Goal: Task Accomplishment & Management: Complete application form

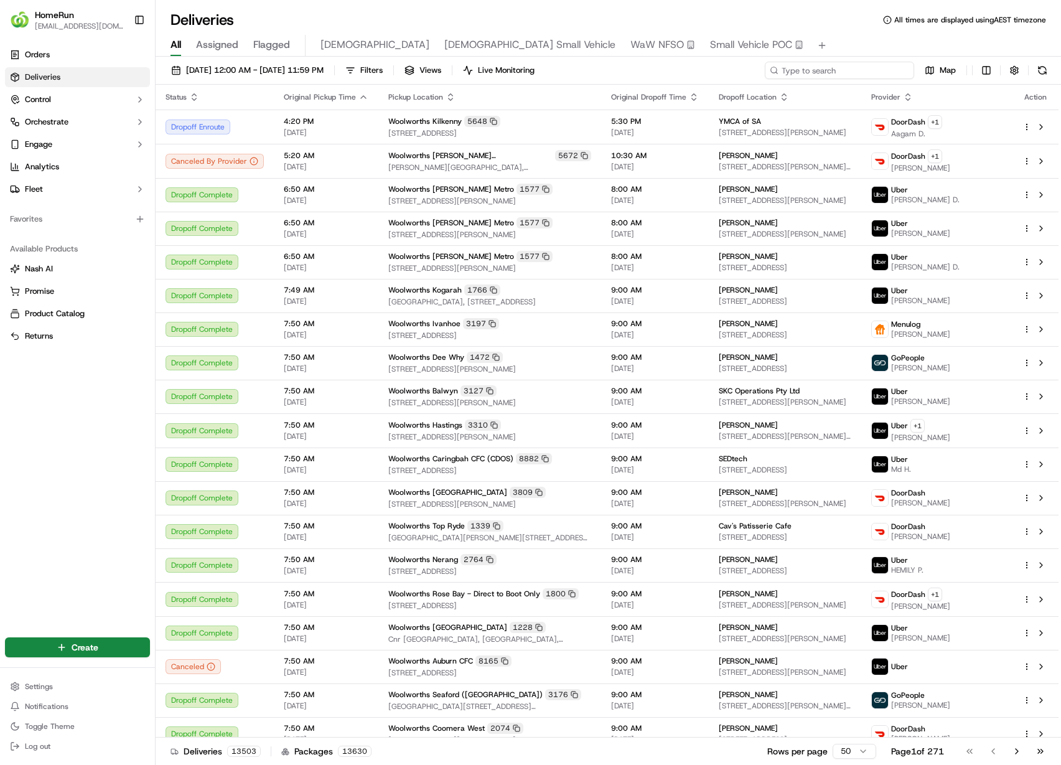
click at [834, 72] on input at bounding box center [839, 70] width 149 height 17
paste input "266307299"
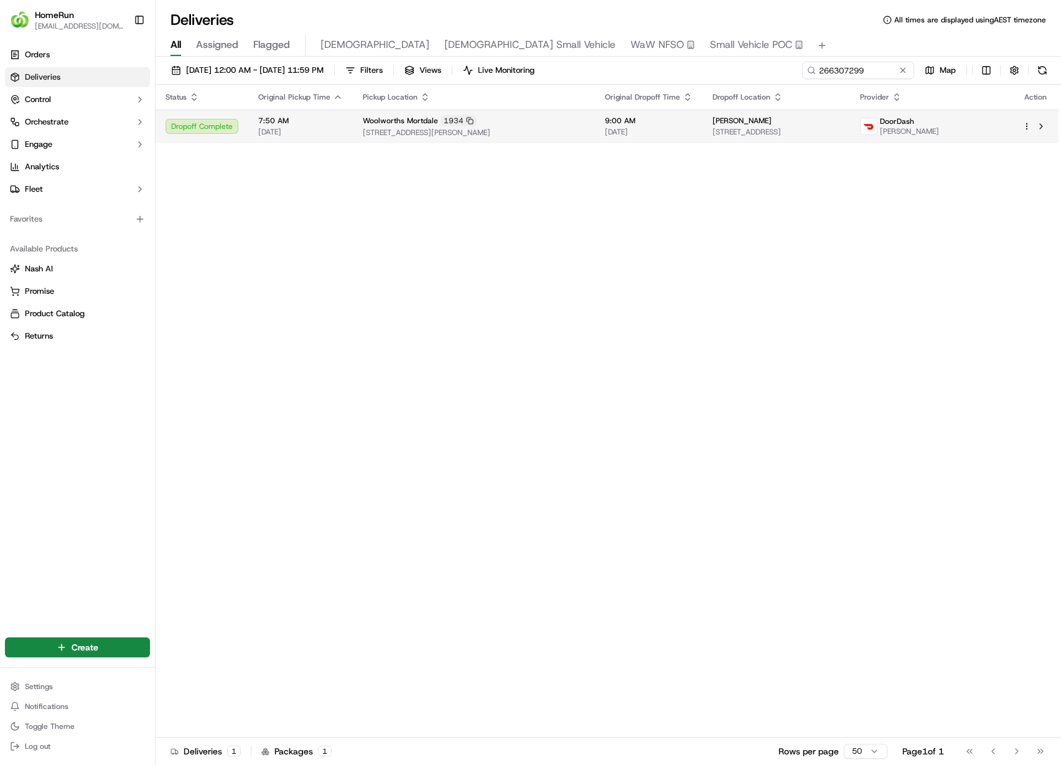
click at [721, 116] on span "[PERSON_NAME]" at bounding box center [741, 121] width 59 height 10
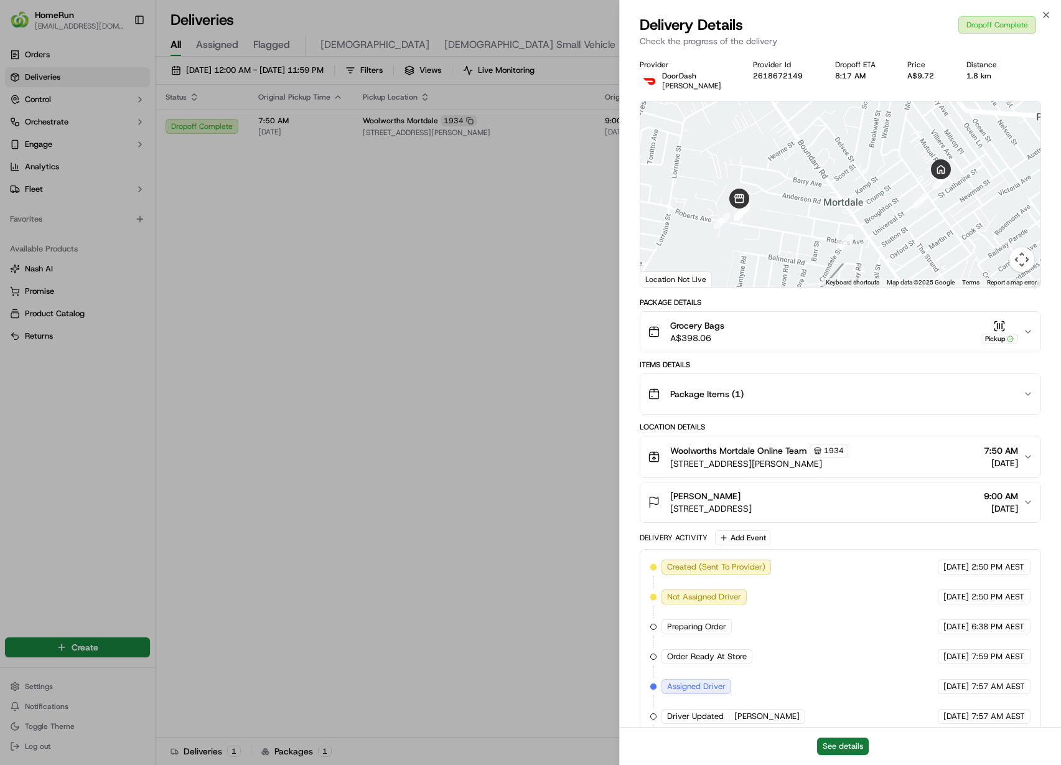
click at [834, 739] on button "See details" at bounding box center [843, 745] width 52 height 17
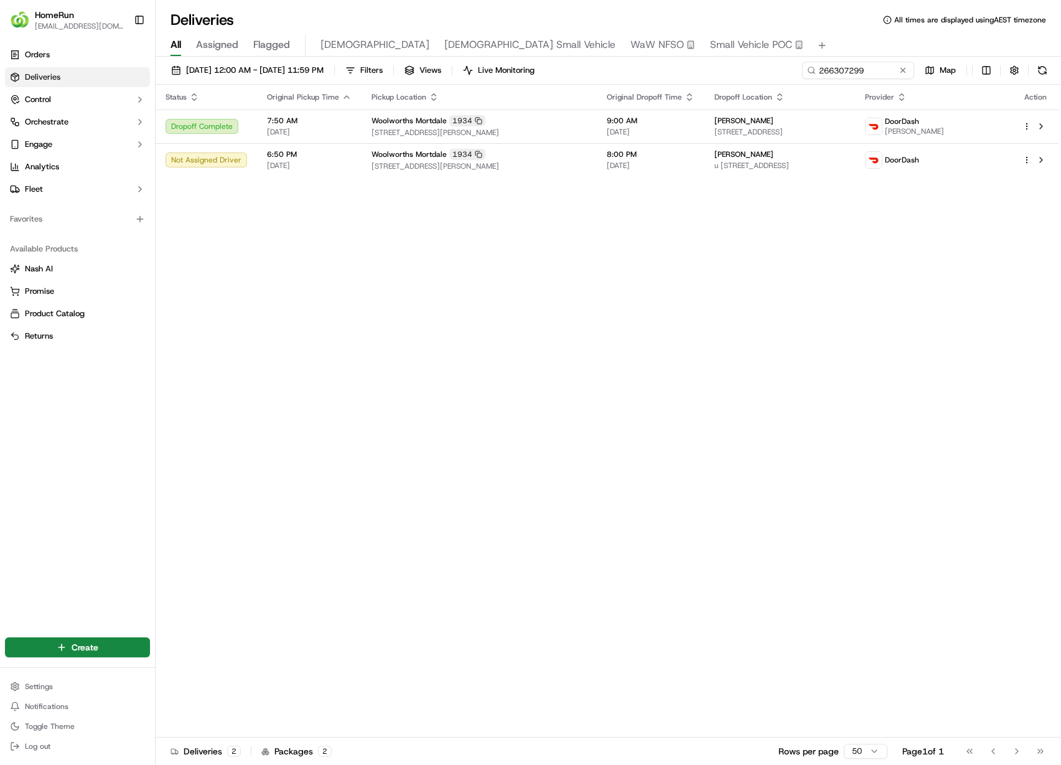
drag, startPoint x: 434, startPoint y: 272, endPoint x: 471, endPoint y: 252, distance: 42.3
click at [886, 77] on input "266307299" at bounding box center [839, 70] width 149 height 17
paste input "70096896"
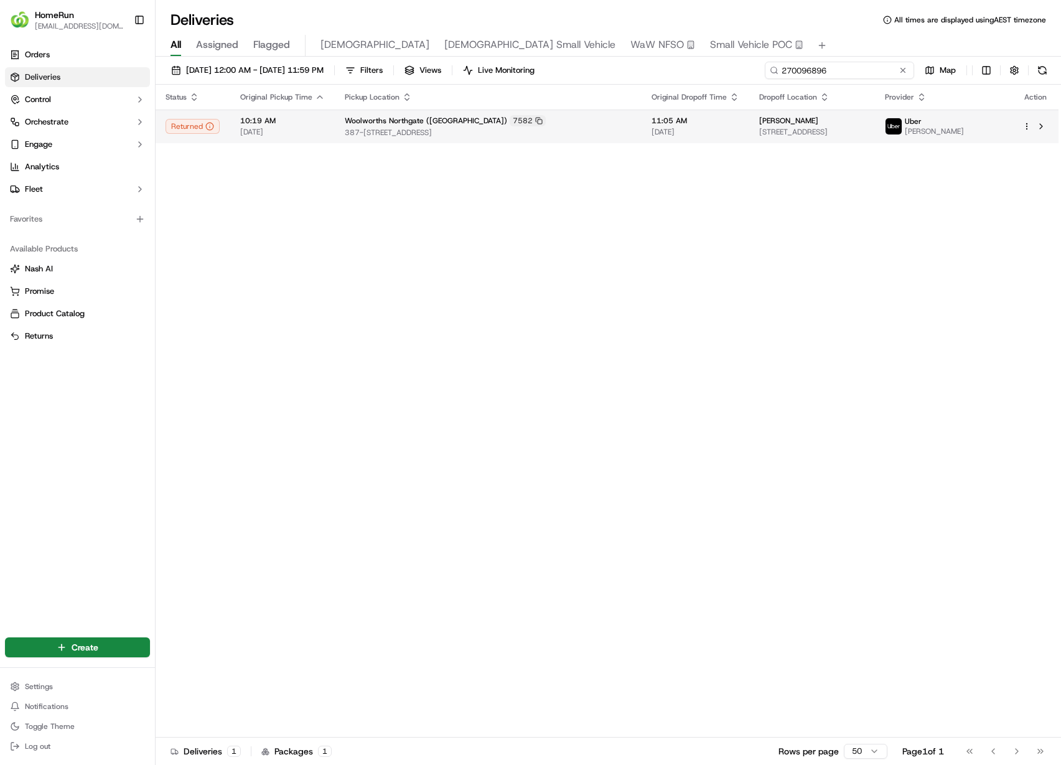
type input "270096896"
click at [772, 136] on span "24 Pitcairn St, Glenorchy, TAS 7010, AU" at bounding box center [812, 132] width 106 height 10
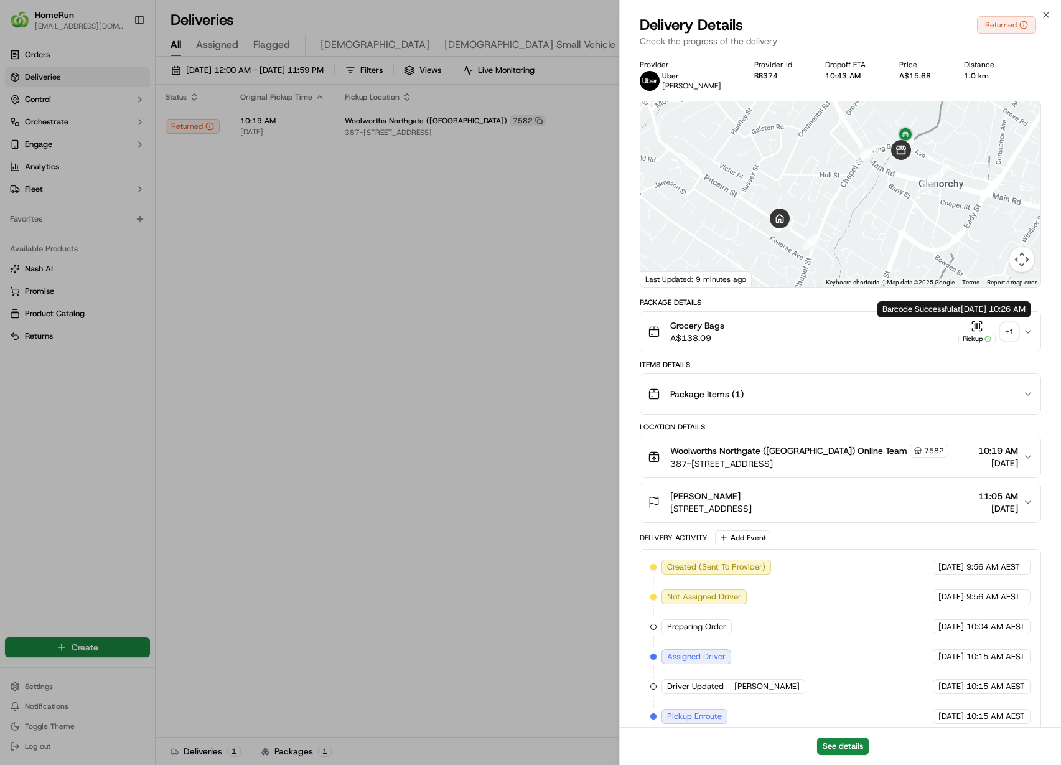
click at [1012, 333] on div "+ 1" at bounding box center [1009, 331] width 17 height 17
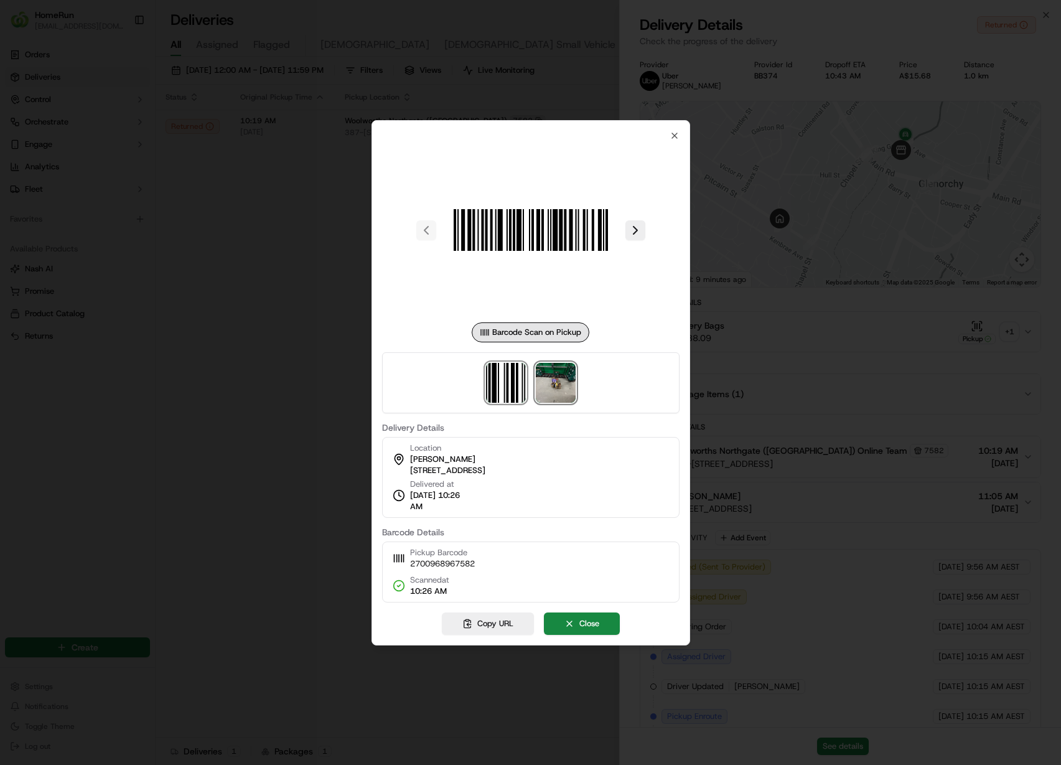
click at [568, 393] on img at bounding box center [556, 383] width 40 height 40
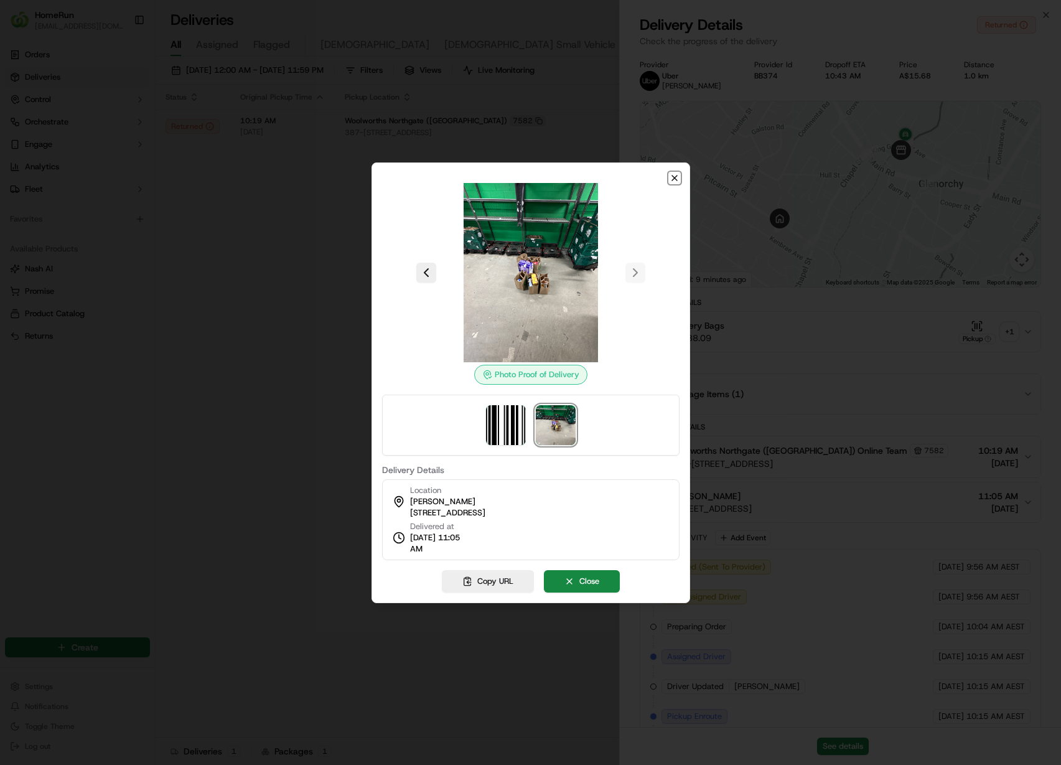
click at [671, 173] on icon "button" at bounding box center [675, 178] width 10 height 10
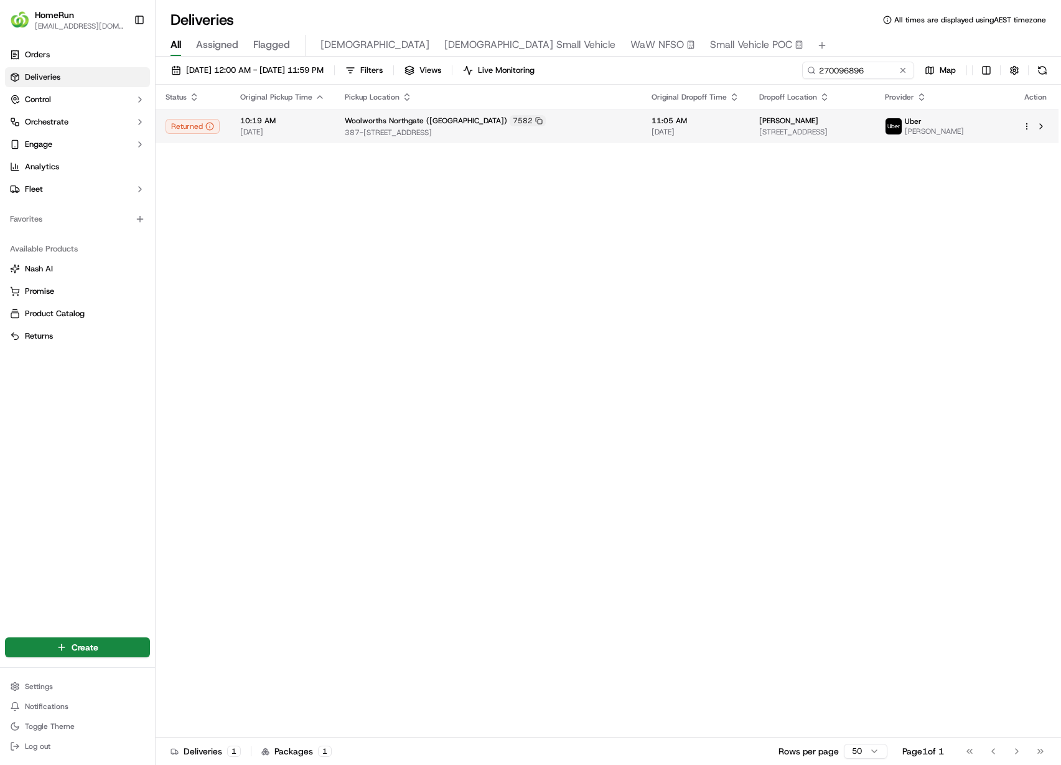
click at [833, 128] on span "24 Pitcairn St, Glenorchy, TAS 7010, AU" at bounding box center [812, 132] width 106 height 10
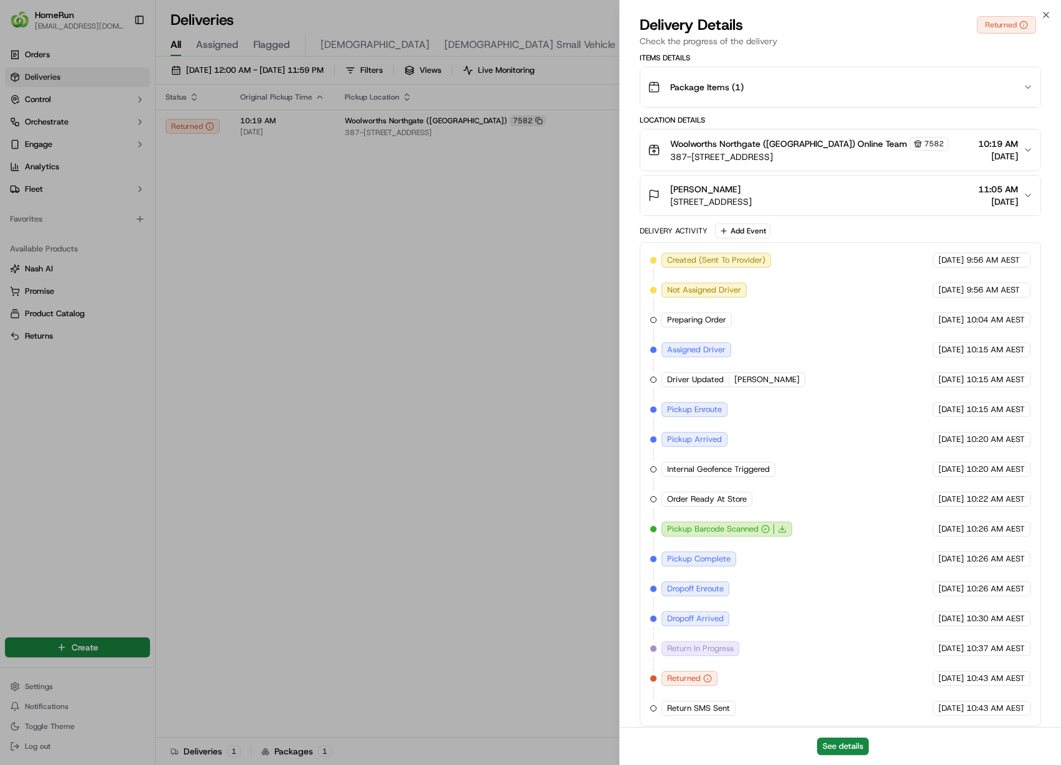
scroll to position [314, 0]
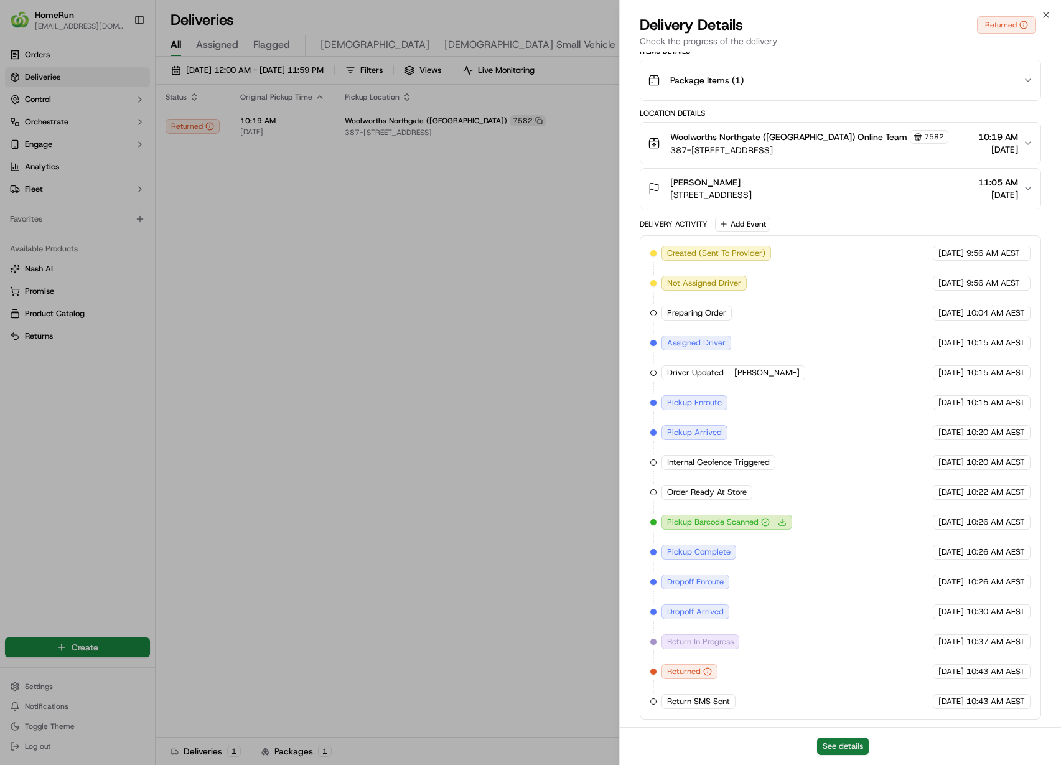
click at [857, 741] on button "See details" at bounding box center [843, 745] width 52 height 17
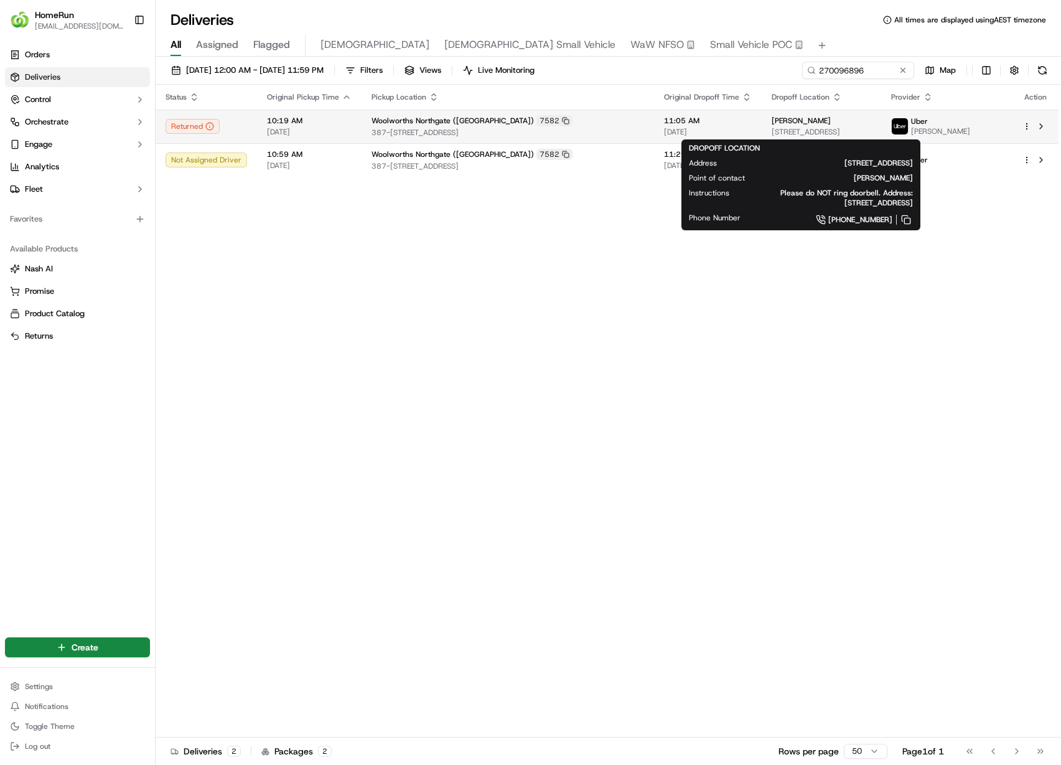
click at [822, 134] on span "24 Pitcairn St, Glenorchy, TAS 7010, AU" at bounding box center [822, 132] width 100 height 10
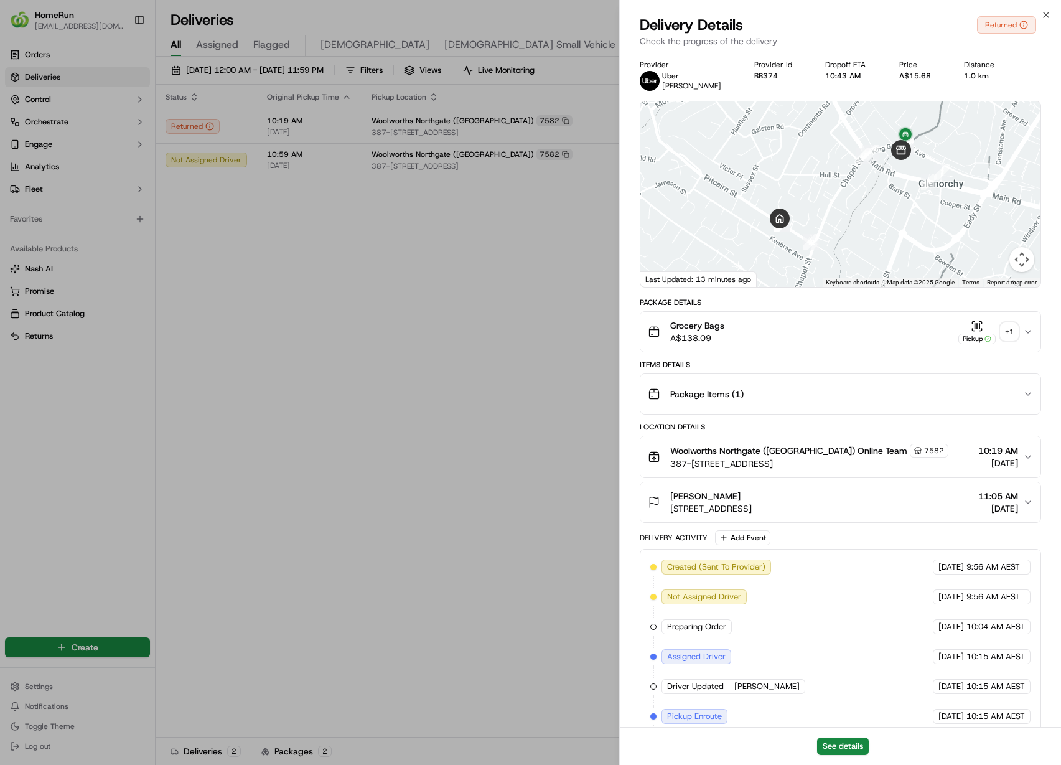
click at [1006, 332] on div "+ 1" at bounding box center [1009, 331] width 17 height 17
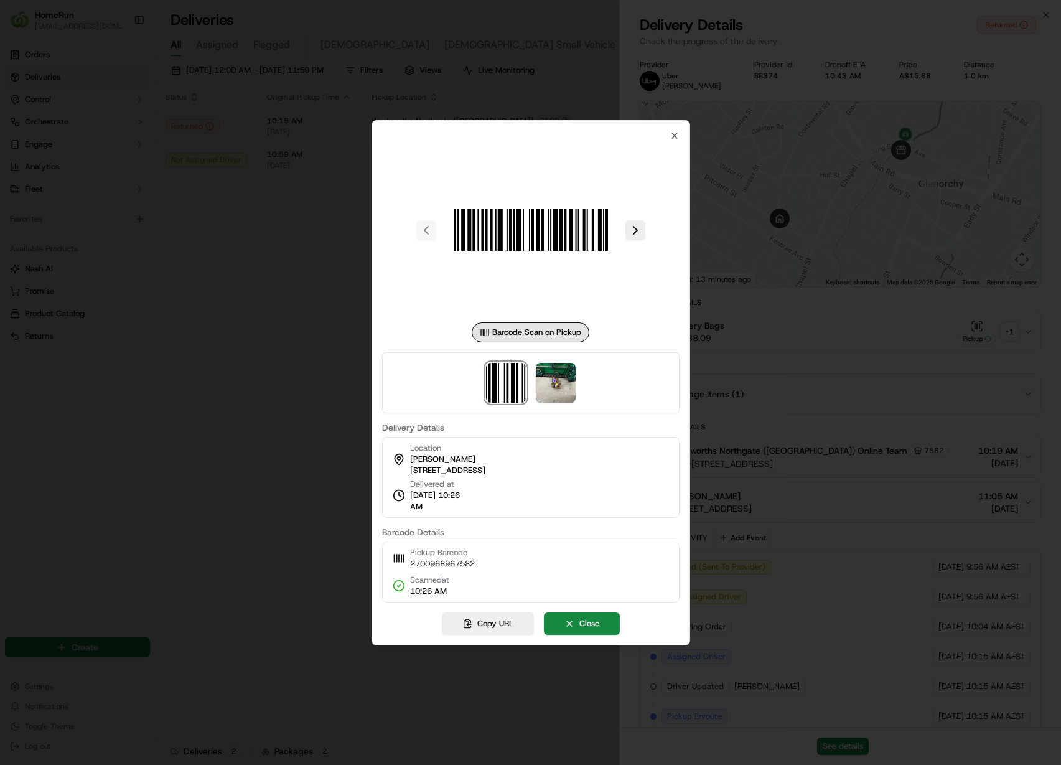
click at [579, 392] on div at bounding box center [530, 382] width 297 height 61
click at [572, 385] on img at bounding box center [556, 383] width 40 height 40
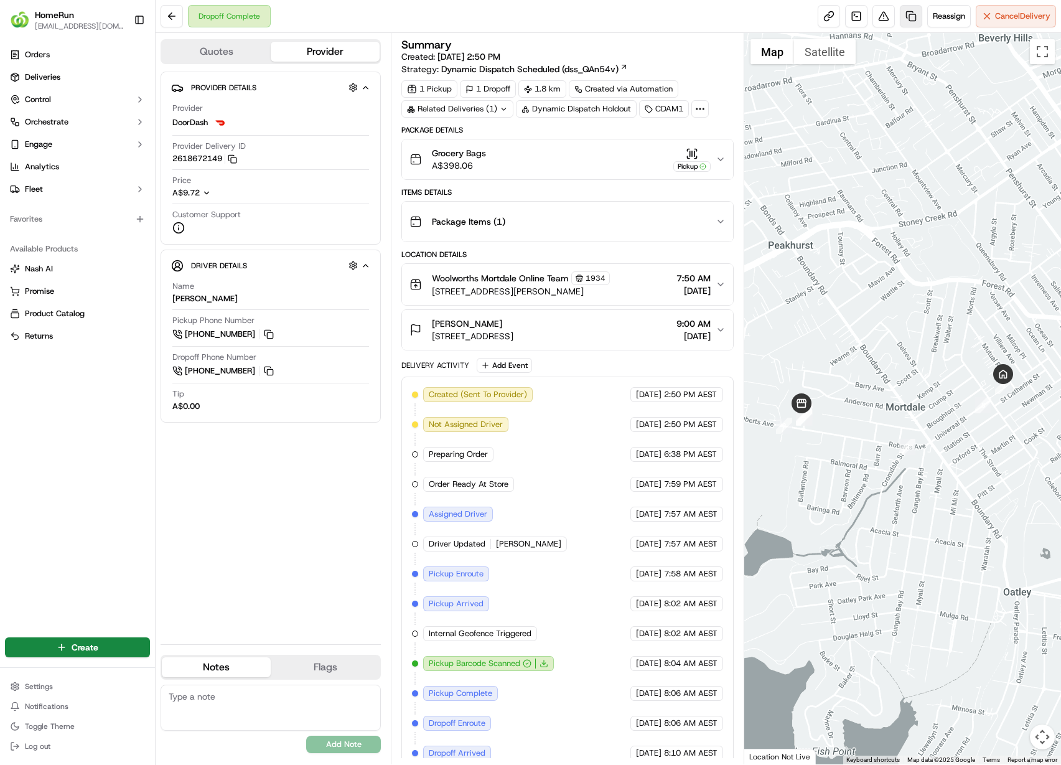
click at [907, 20] on link at bounding box center [911, 16] width 22 height 22
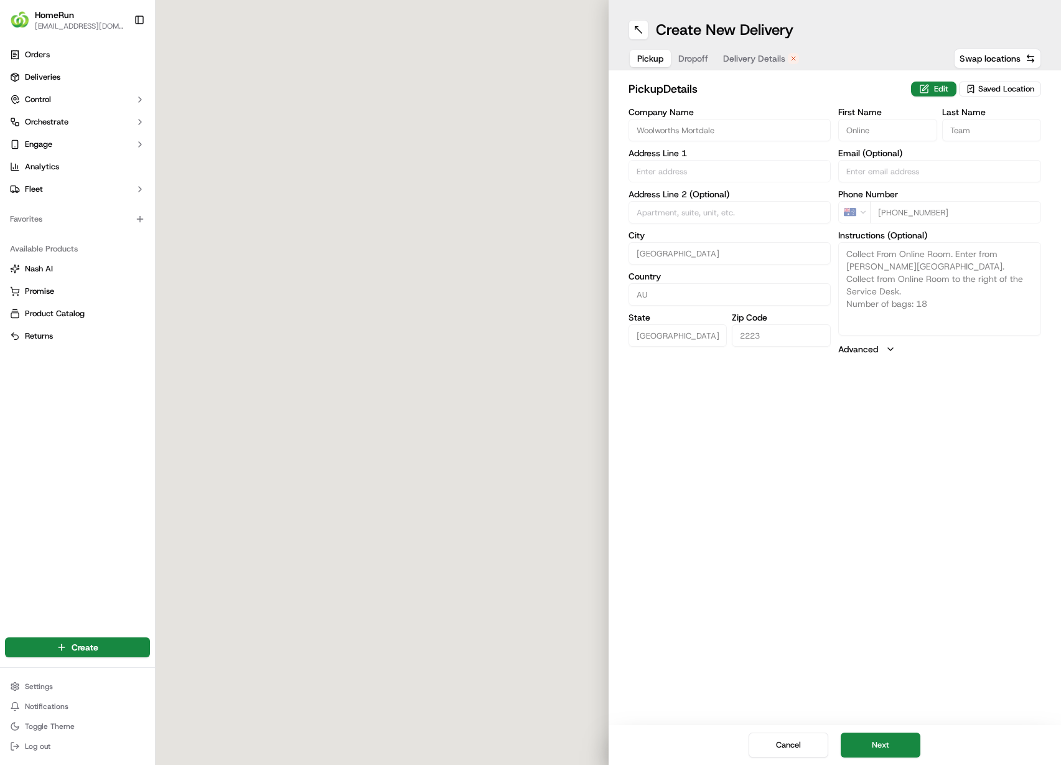
type input "84D Roberts Avenue"
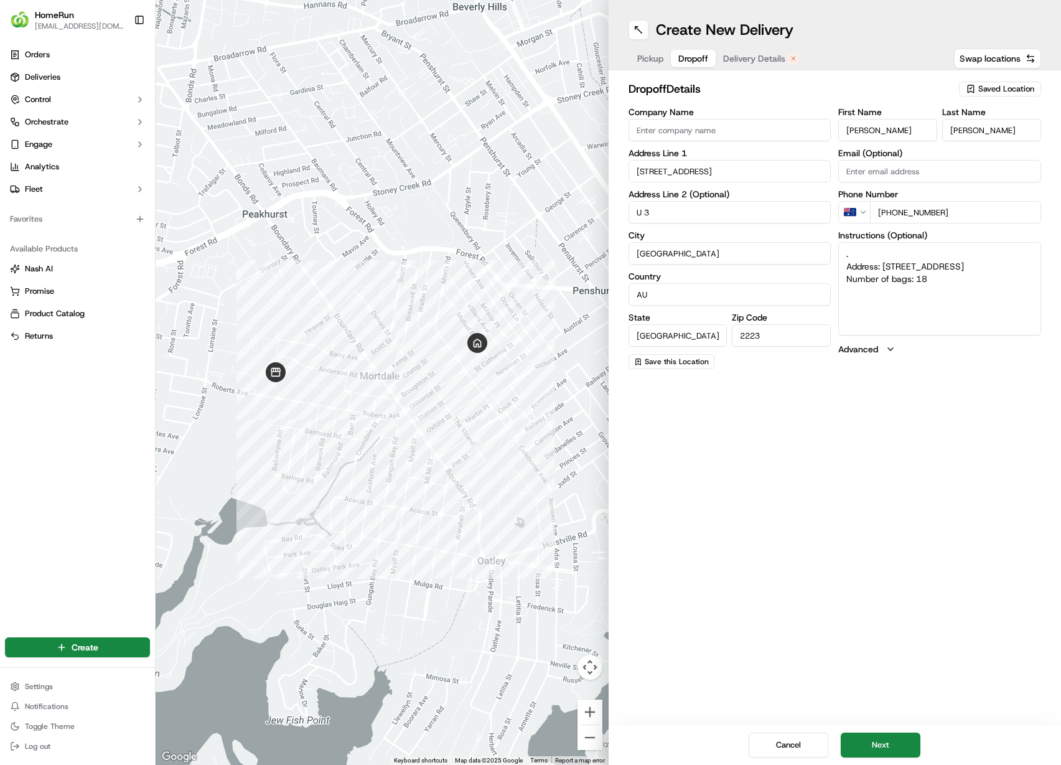
click at [700, 62] on span "Dropoff" at bounding box center [693, 58] width 30 height 12
click at [761, 55] on span "Delivery Details" at bounding box center [754, 58] width 62 height 12
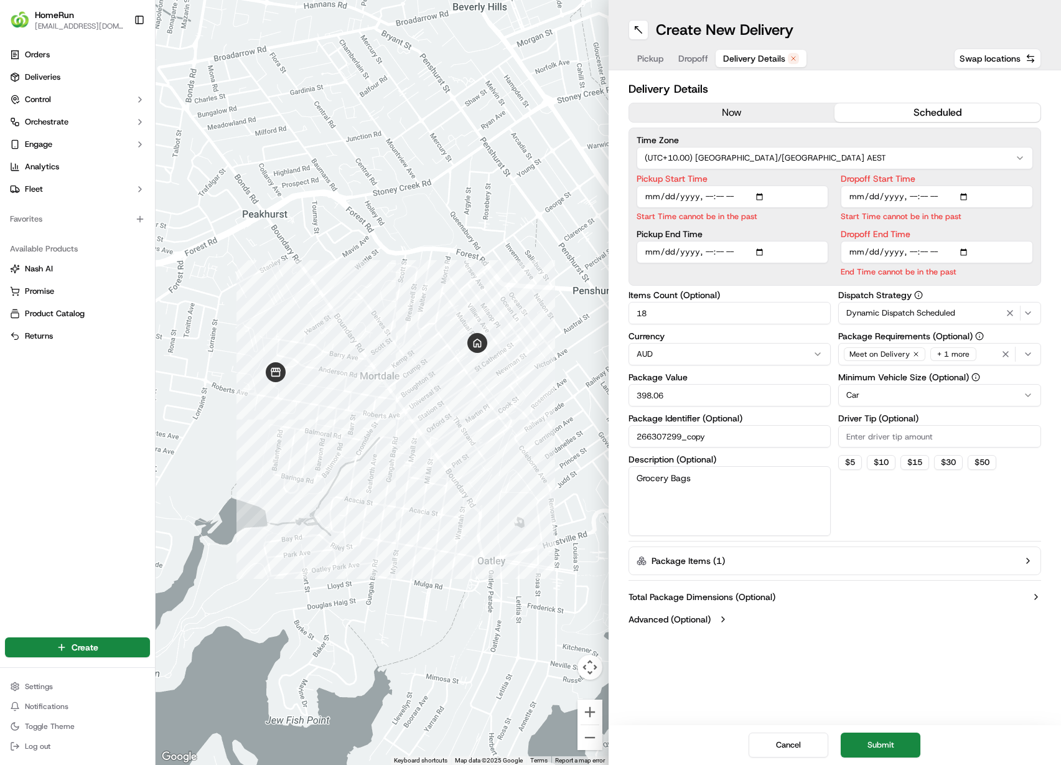
click at [763, 197] on input "Pickup Start Time" at bounding box center [733, 196] width 192 height 22
type input "2025-09-19T18:50"
click at [961, 194] on input "Dropoff Start Time" at bounding box center [937, 196] width 192 height 22
type input "2025-09-19T19:00"
click at [1019, 176] on label "Dropoff Start Time" at bounding box center [937, 178] width 192 height 9
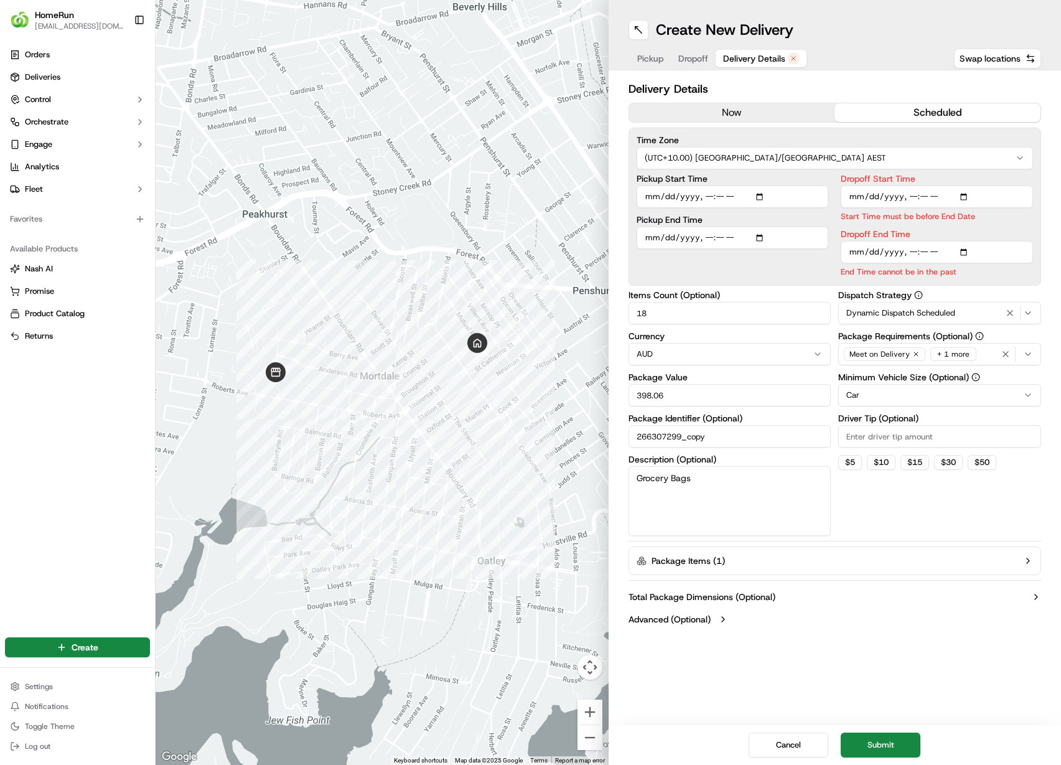
click at [1019, 185] on input "Dropoff Start Time" at bounding box center [937, 196] width 192 height 22
click at [956, 248] on input "Dropoff End Time" at bounding box center [937, 252] width 192 height 22
click at [970, 246] on input "Dropoff End Time" at bounding box center [937, 252] width 192 height 22
type input "2025-09-19T20:00"
click at [1032, 230] on label "Dropoff End Time" at bounding box center [937, 234] width 192 height 9
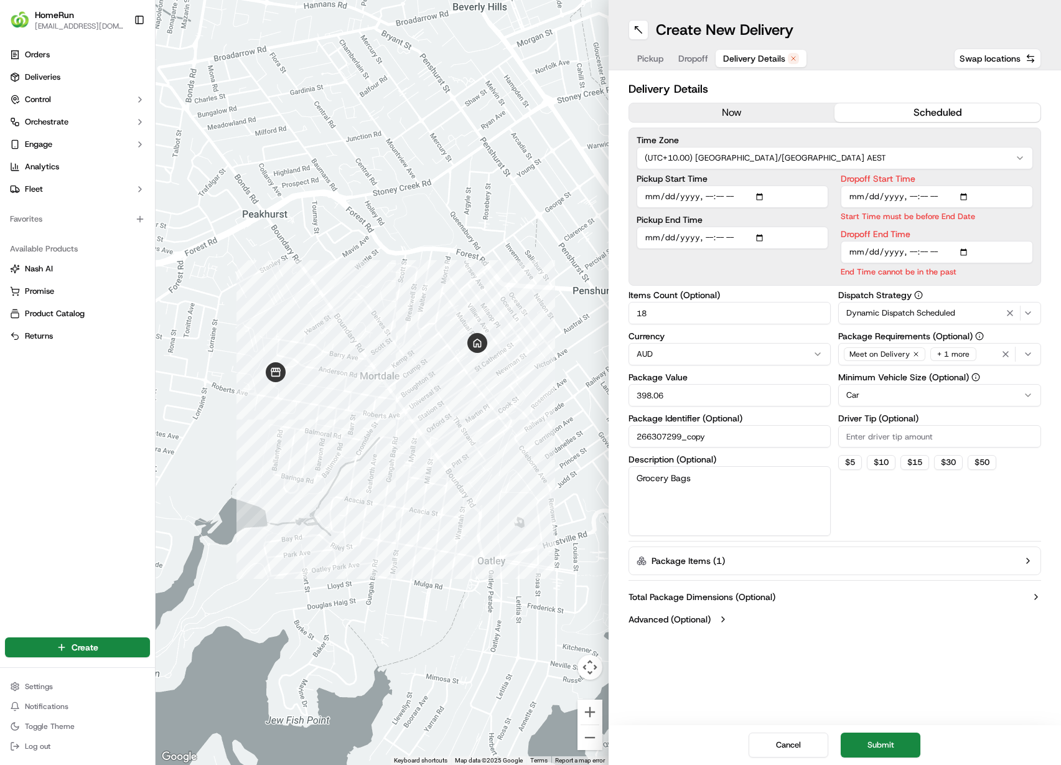
click at [1032, 241] on input "Dropoff End Time" at bounding box center [937, 252] width 192 height 22
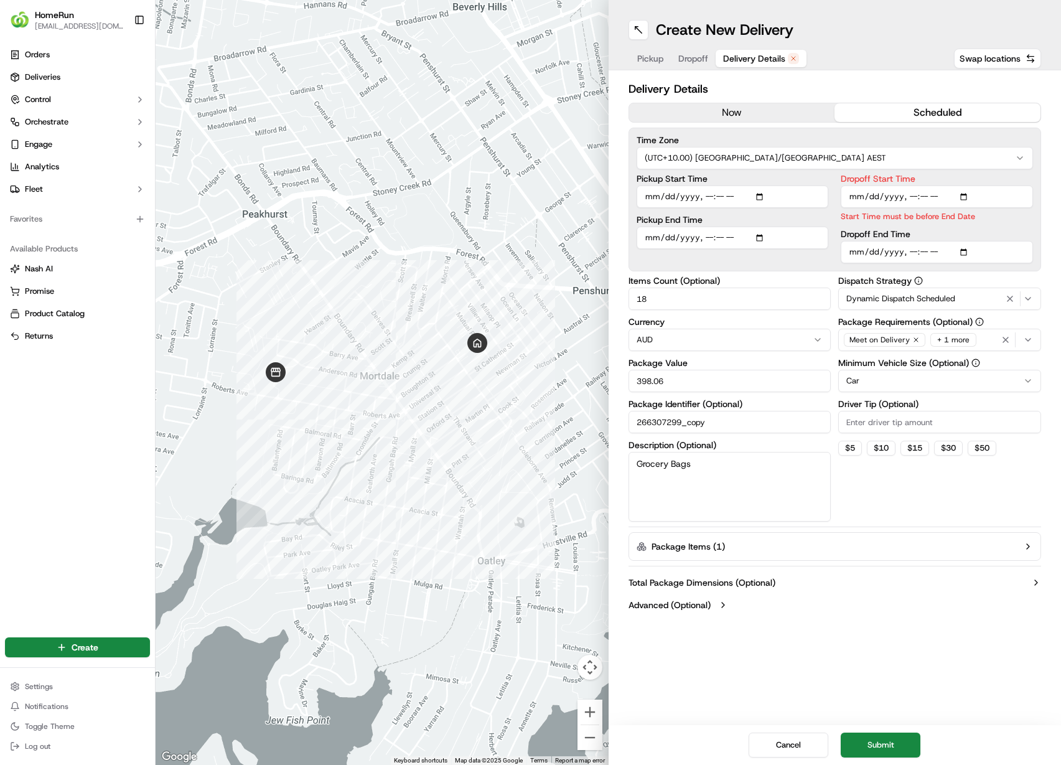
click at [943, 513] on div "Dispatch Strategy Dynamic Dispatch Scheduled Package Requirements (Optional) Me…" at bounding box center [939, 398] width 203 height 245
click at [904, 744] on button "Submit" at bounding box center [881, 744] width 80 height 25
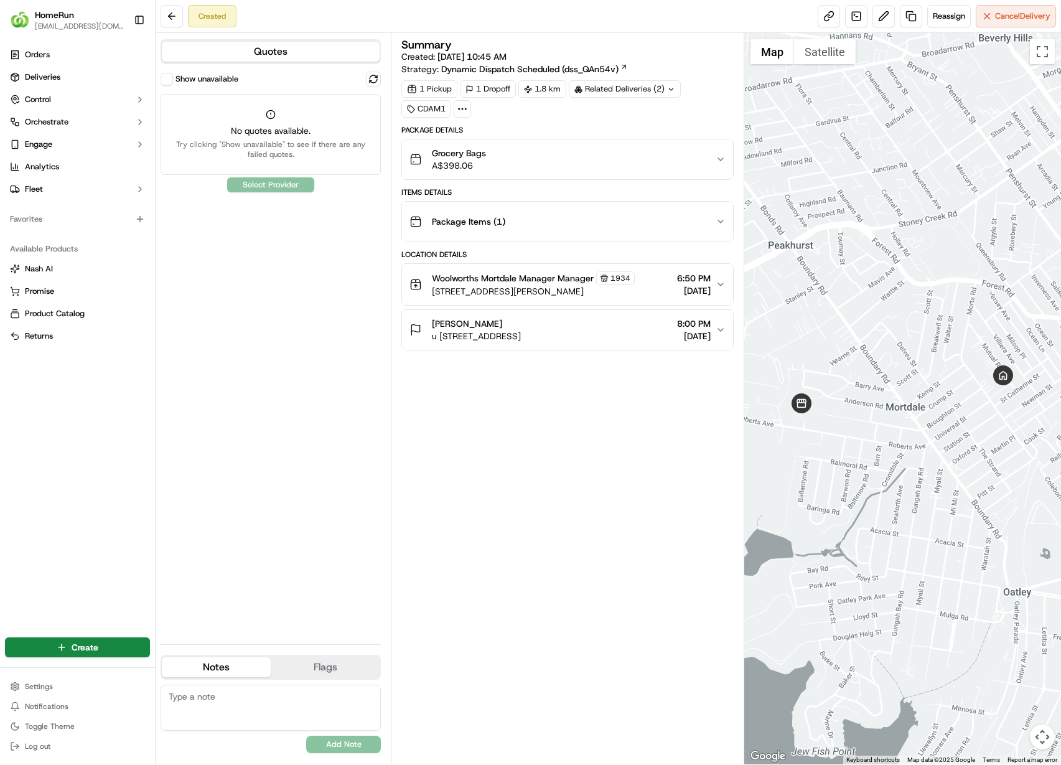
click at [363, 82] on div "Show unavailable" at bounding box center [271, 79] width 220 height 15
click at [369, 83] on button at bounding box center [373, 79] width 15 height 15
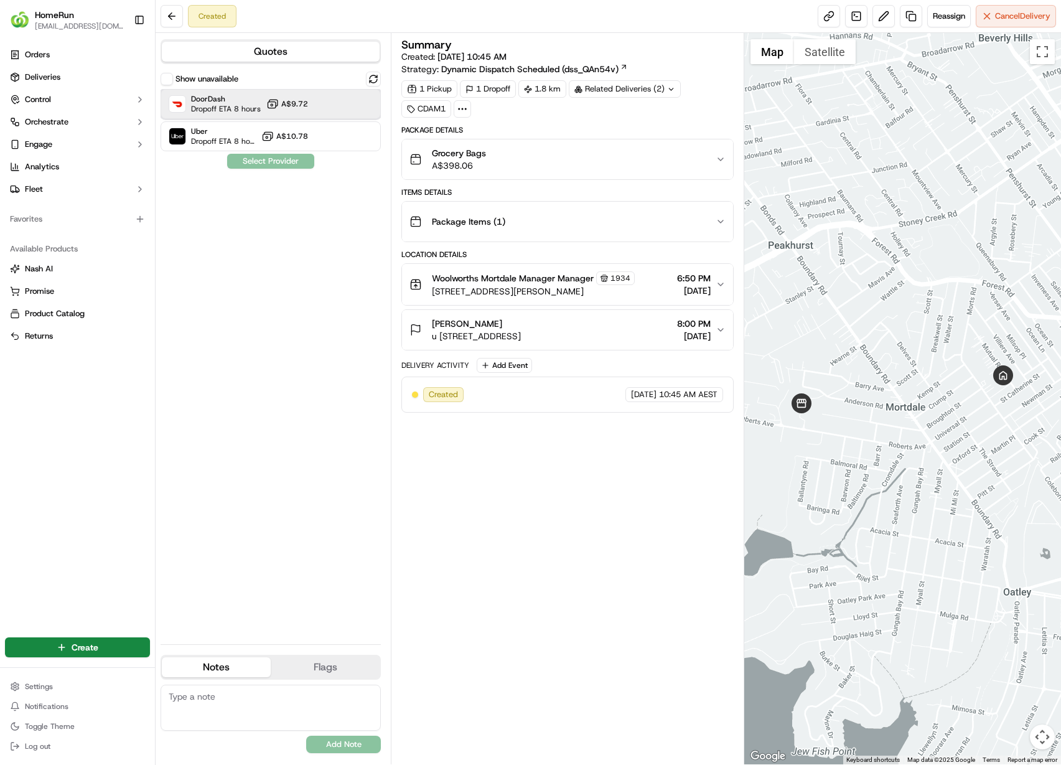
click at [319, 106] on div "DoorDash Dropoff ETA 8 hours A$9.72" at bounding box center [271, 104] width 220 height 30
click at [296, 158] on button "Assign Provider" at bounding box center [270, 161] width 88 height 15
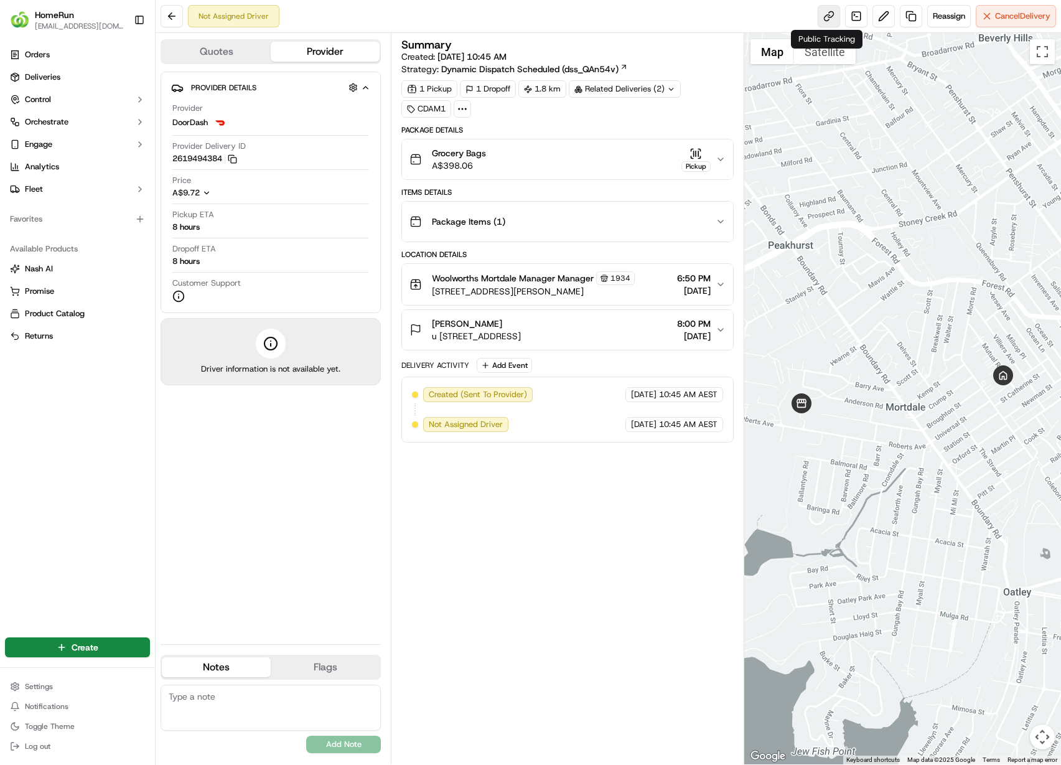
click at [819, 22] on link at bounding box center [829, 16] width 22 height 22
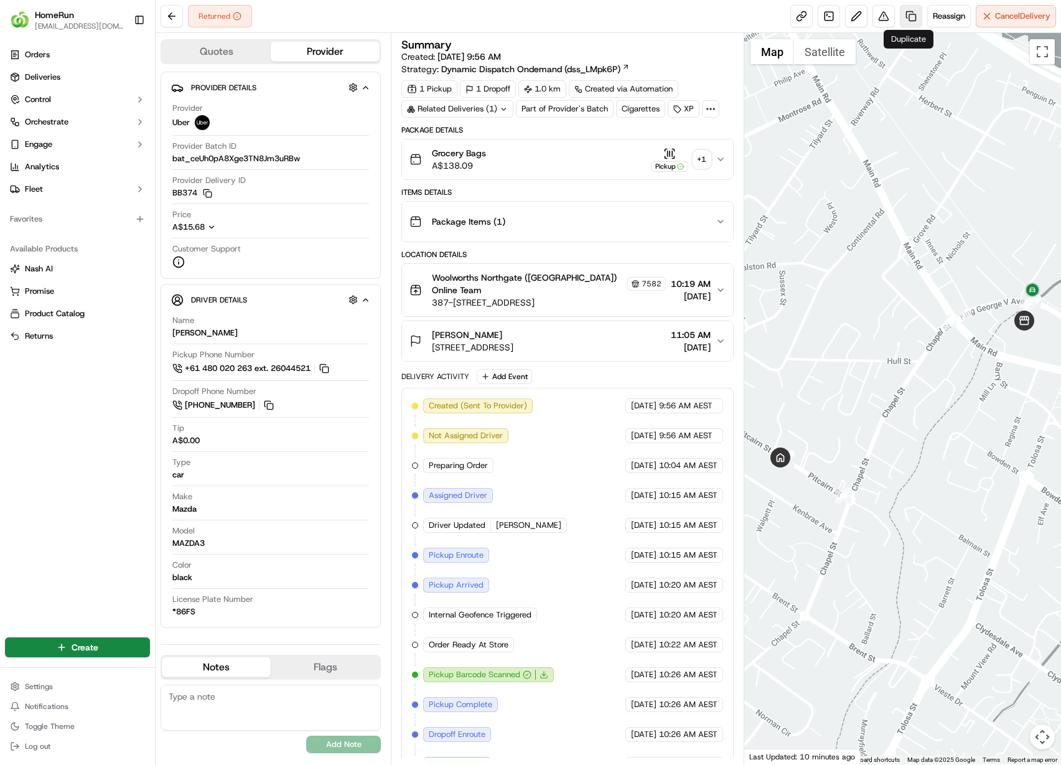
click at [914, 14] on link at bounding box center [911, 16] width 22 height 22
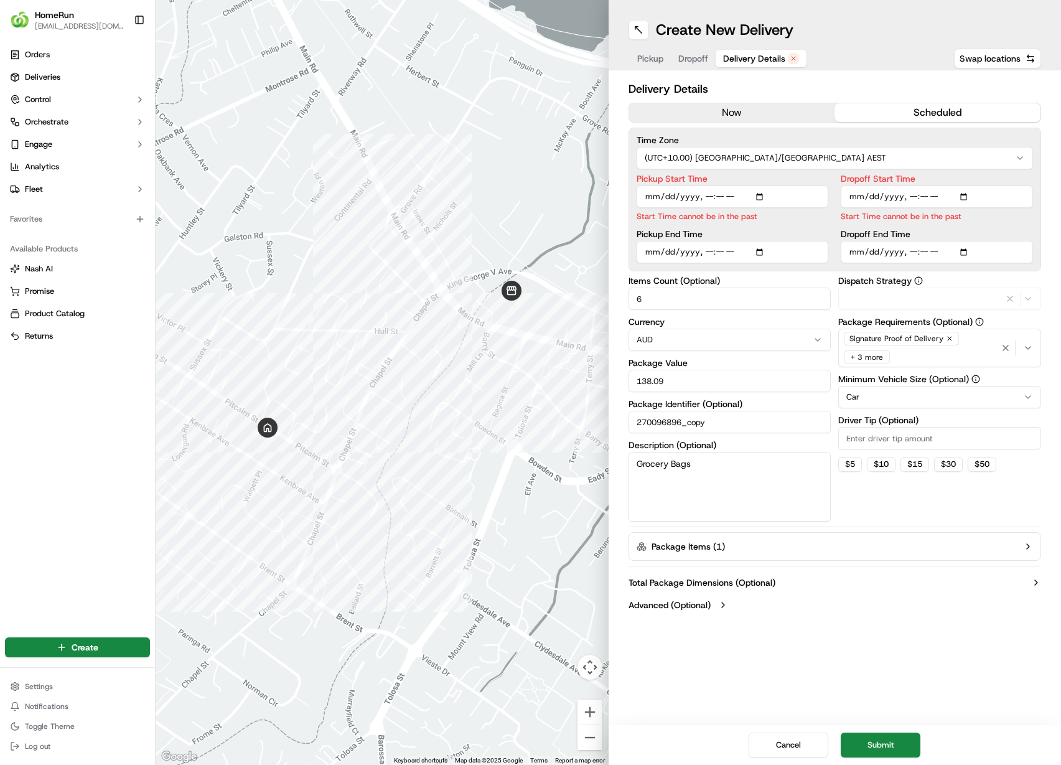
click at [768, 62] on span "Delivery Details" at bounding box center [754, 58] width 62 height 12
click at [746, 104] on button "now" at bounding box center [732, 112] width 206 height 19
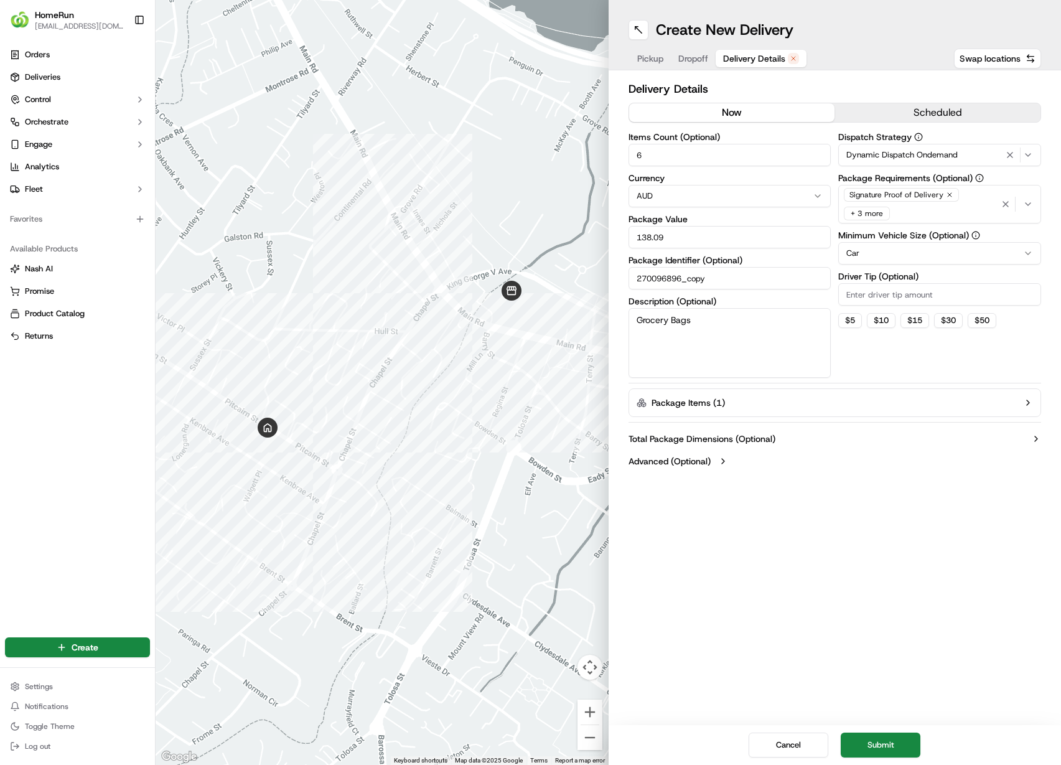
click at [1031, 211] on div "button" at bounding box center [1018, 204] width 39 height 15
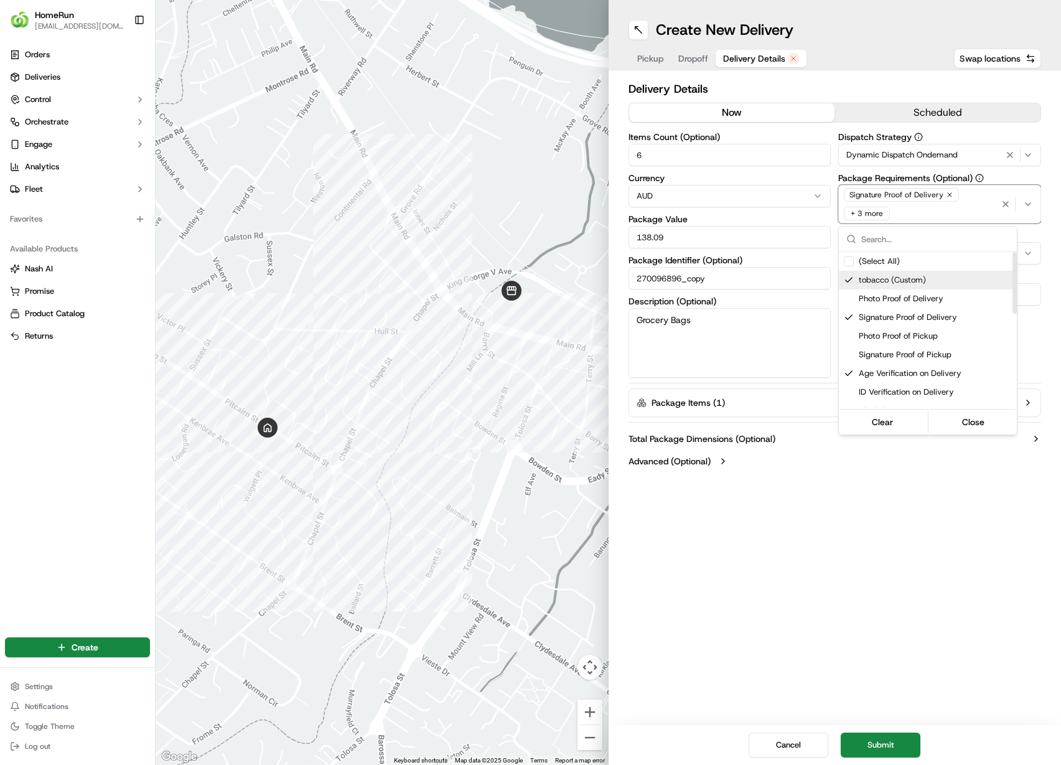
click at [900, 284] on span "tobacco (Custom)" at bounding box center [935, 279] width 153 height 11
click at [890, 352] on span "Age Verification on Delivery" at bounding box center [935, 354] width 153 height 11
click at [921, 282] on span "Photo Proof of Delivery" at bounding box center [935, 279] width 153 height 11
click at [928, 305] on div "Signature Proof of Delivery" at bounding box center [928, 298] width 178 height 19
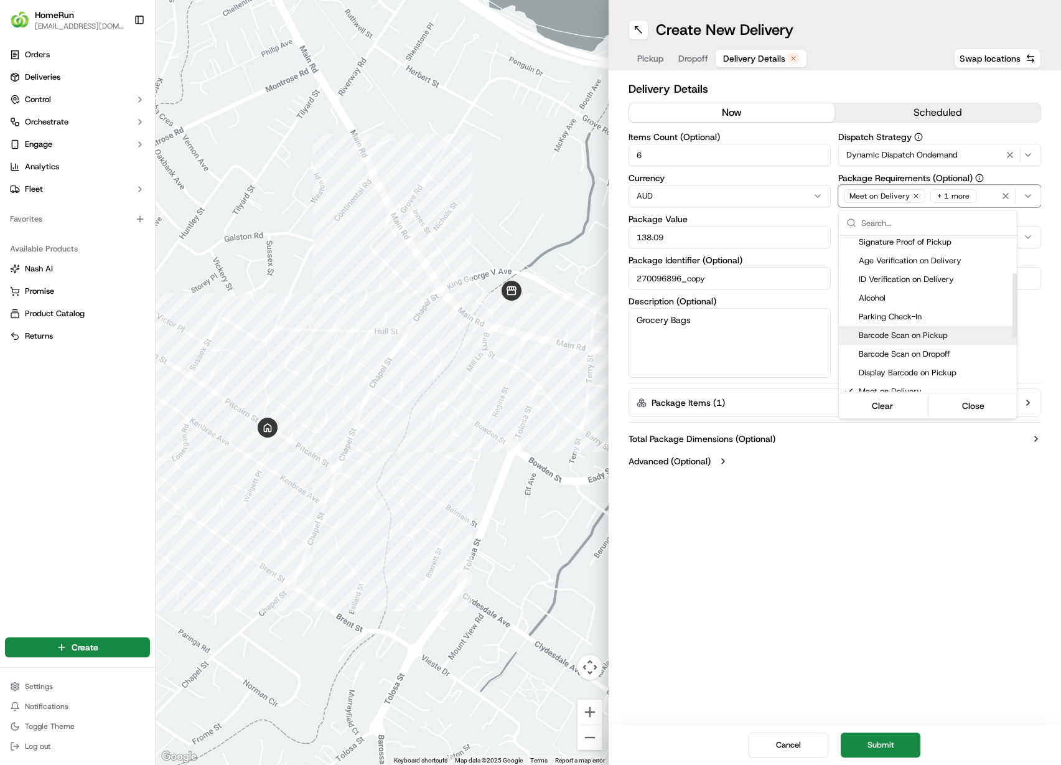
scroll to position [156, 0]
click at [956, 454] on html "HomeRun cvillarrealaedo@woolworths.com.au Toggle Sidebar Orders Deliveries Cont…" at bounding box center [530, 382] width 1061 height 765
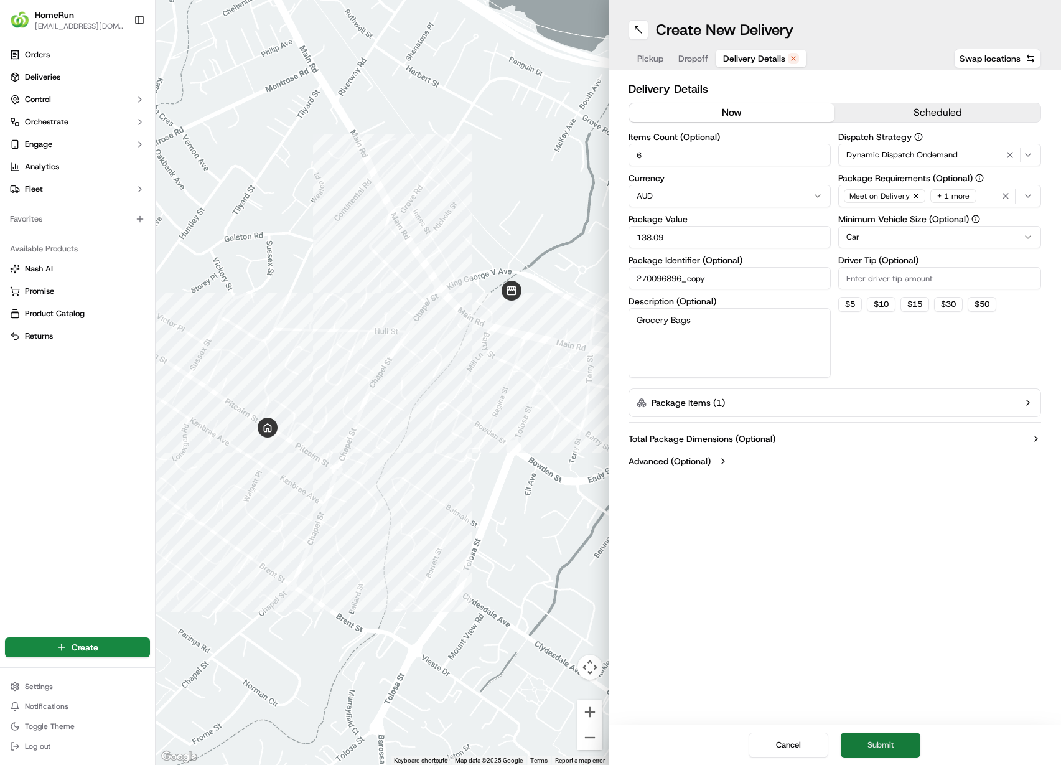
click at [905, 746] on button "Submit" at bounding box center [881, 744] width 80 height 25
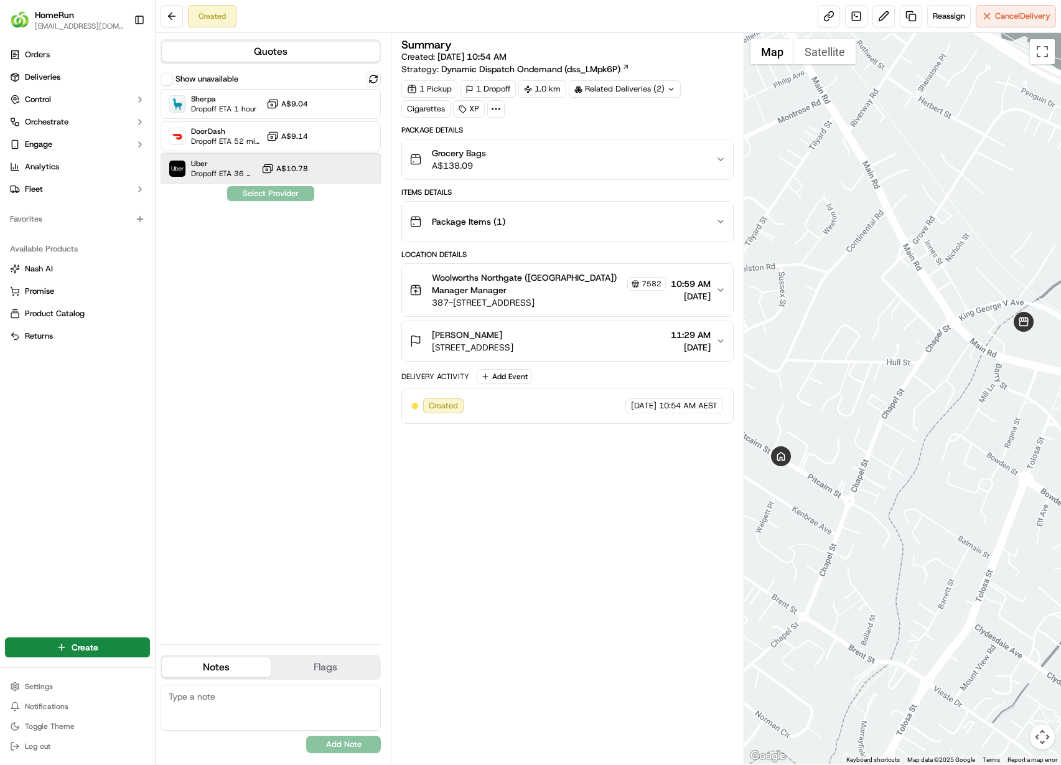
click at [320, 169] on div "Uber Dropoff ETA 36 minutes A$10.78" at bounding box center [271, 169] width 220 height 30
click at [254, 198] on button "Assign Provider" at bounding box center [270, 193] width 88 height 15
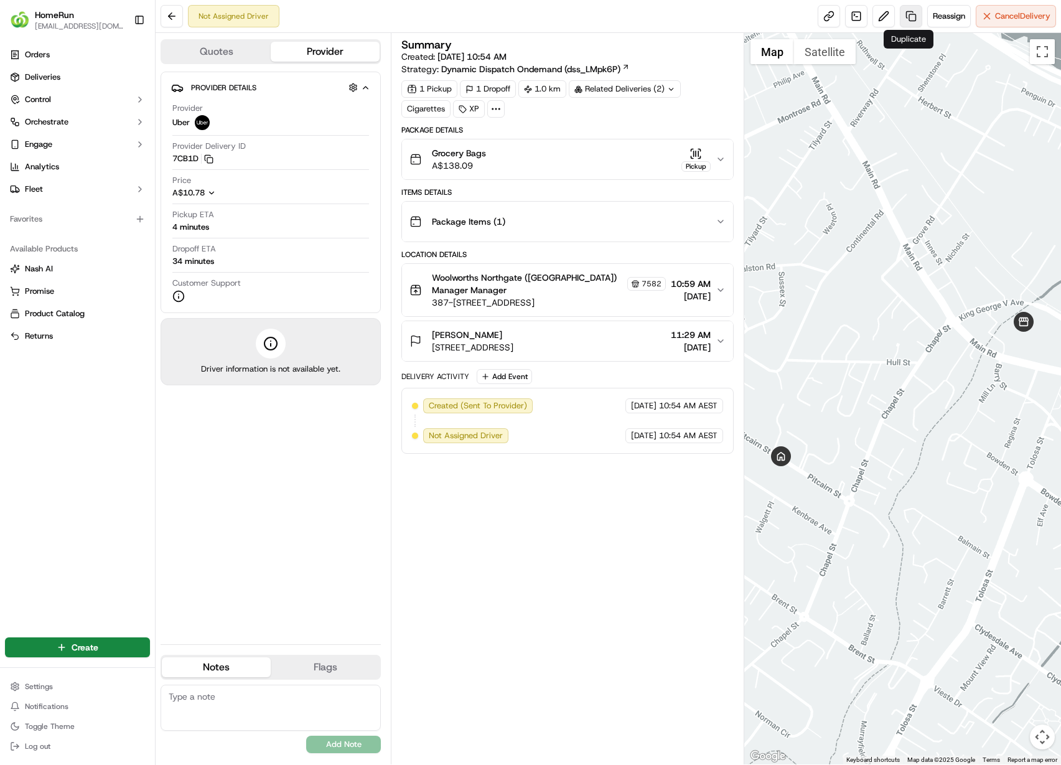
click at [900, 13] on link at bounding box center [911, 16] width 22 height 22
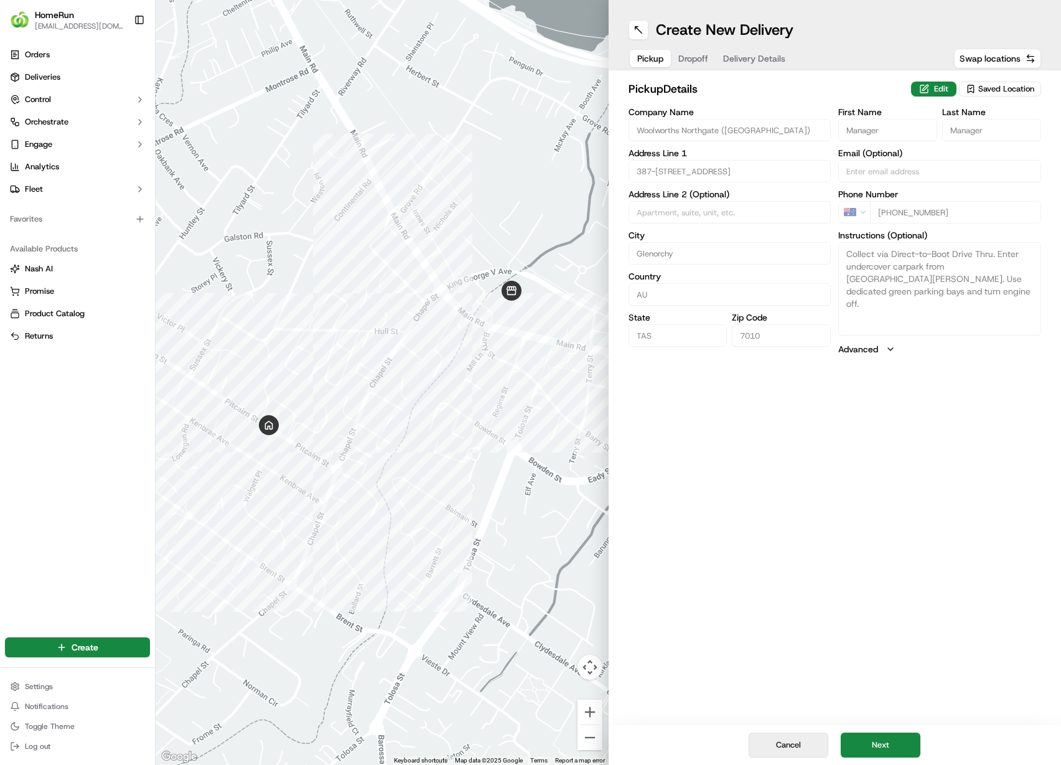
click at [782, 739] on button "Cancel" at bounding box center [789, 744] width 80 height 25
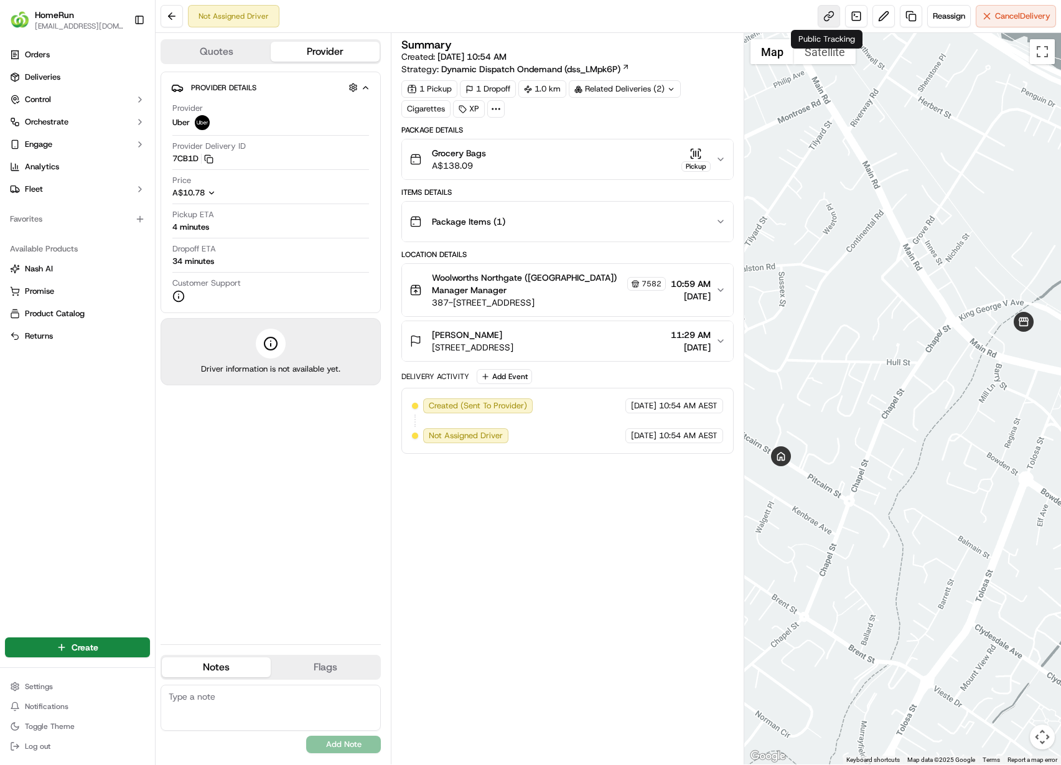
click at [831, 17] on link at bounding box center [829, 16] width 22 height 22
